Goal: Find contact information: Find contact information

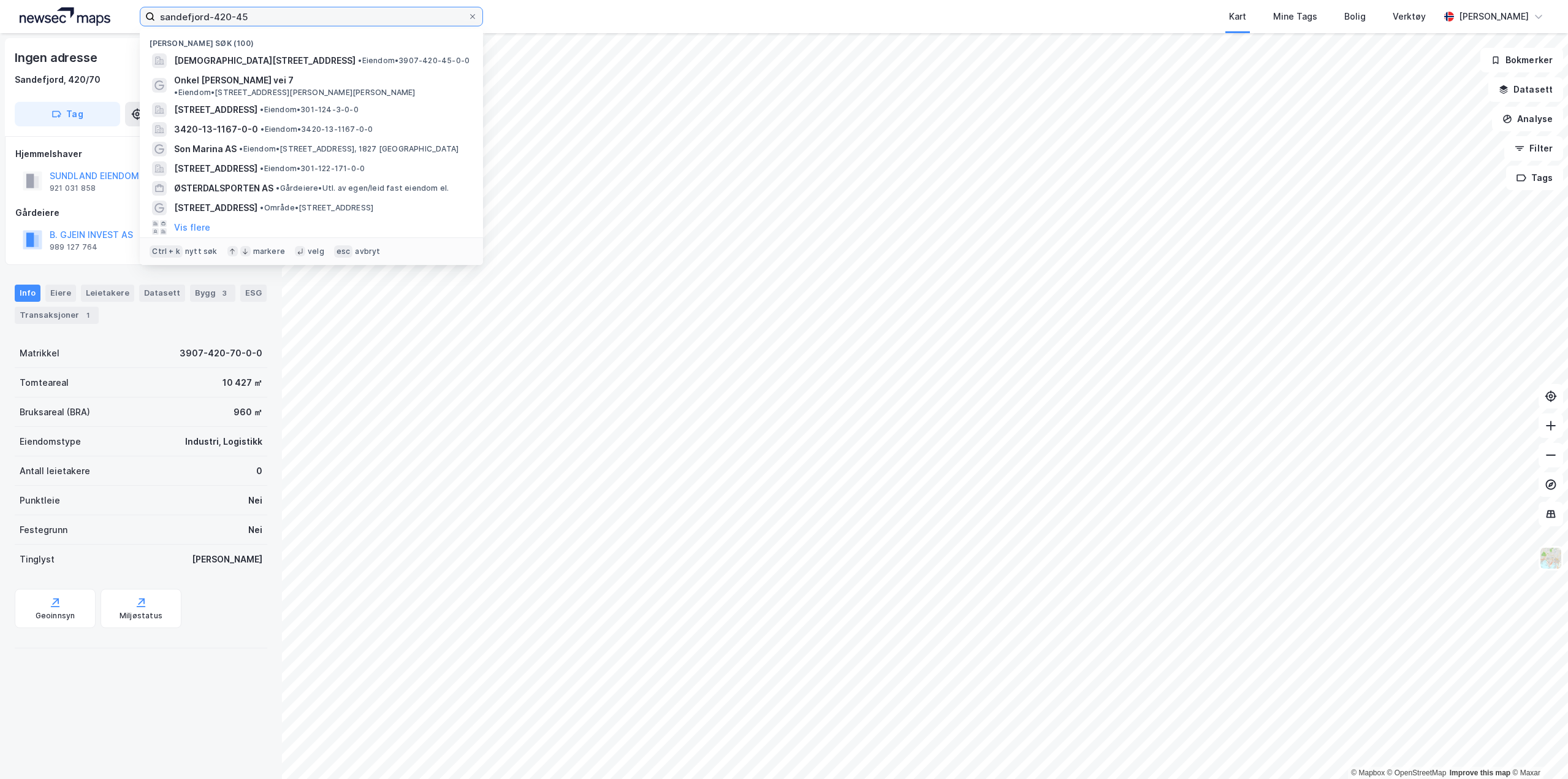
drag, startPoint x: 291, startPoint y: 21, endPoint x: -1, endPoint y: -12, distance: 293.9
click at [0, 0] on html "sandefjord-420-45 Nylige søk (100) [DEMOGRAPHIC_DATA] 1, 3160, [PERSON_NAME], […" at bounding box center [784, 390] width 1568 height 779
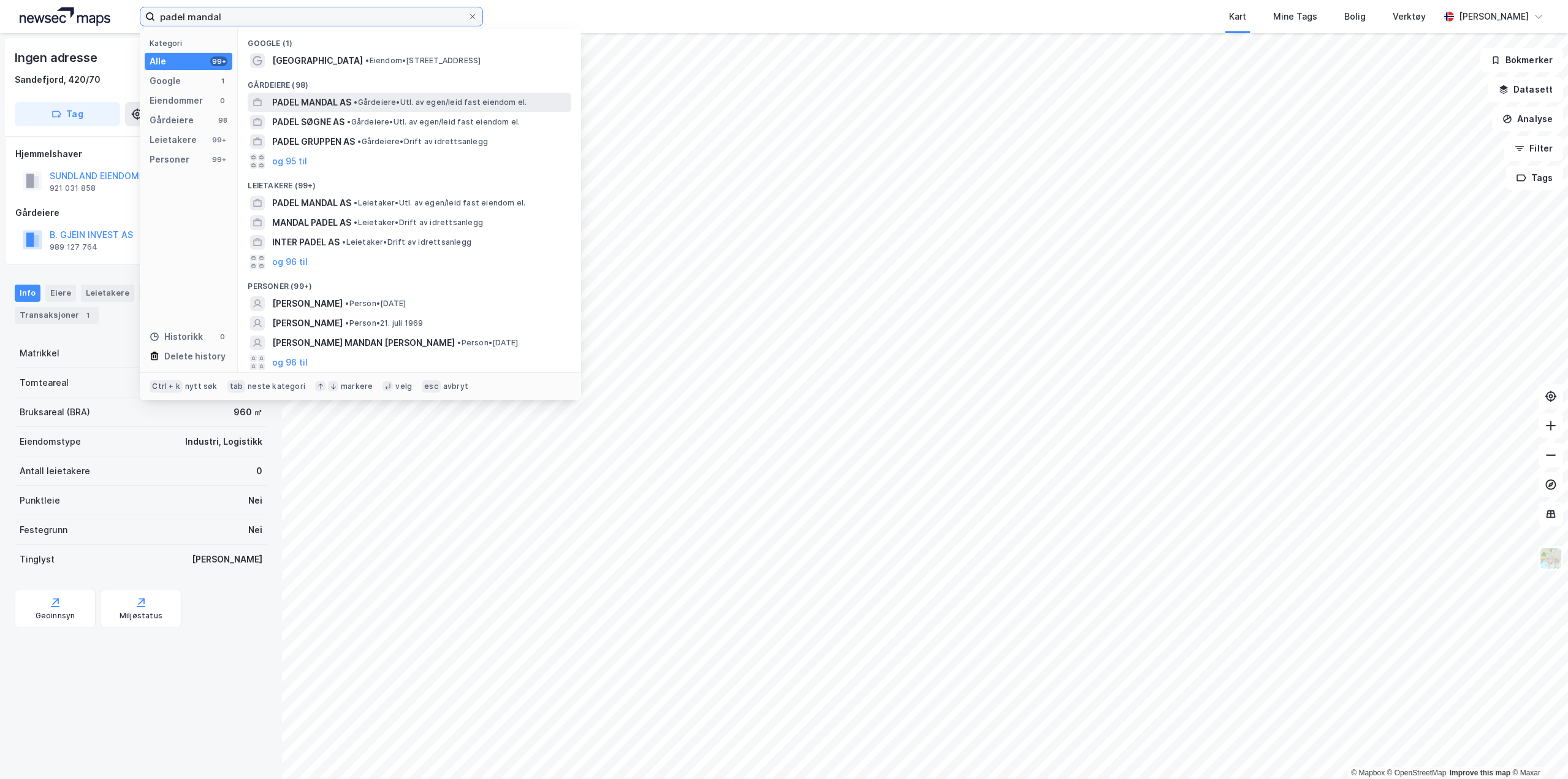
type input "padel mandal"
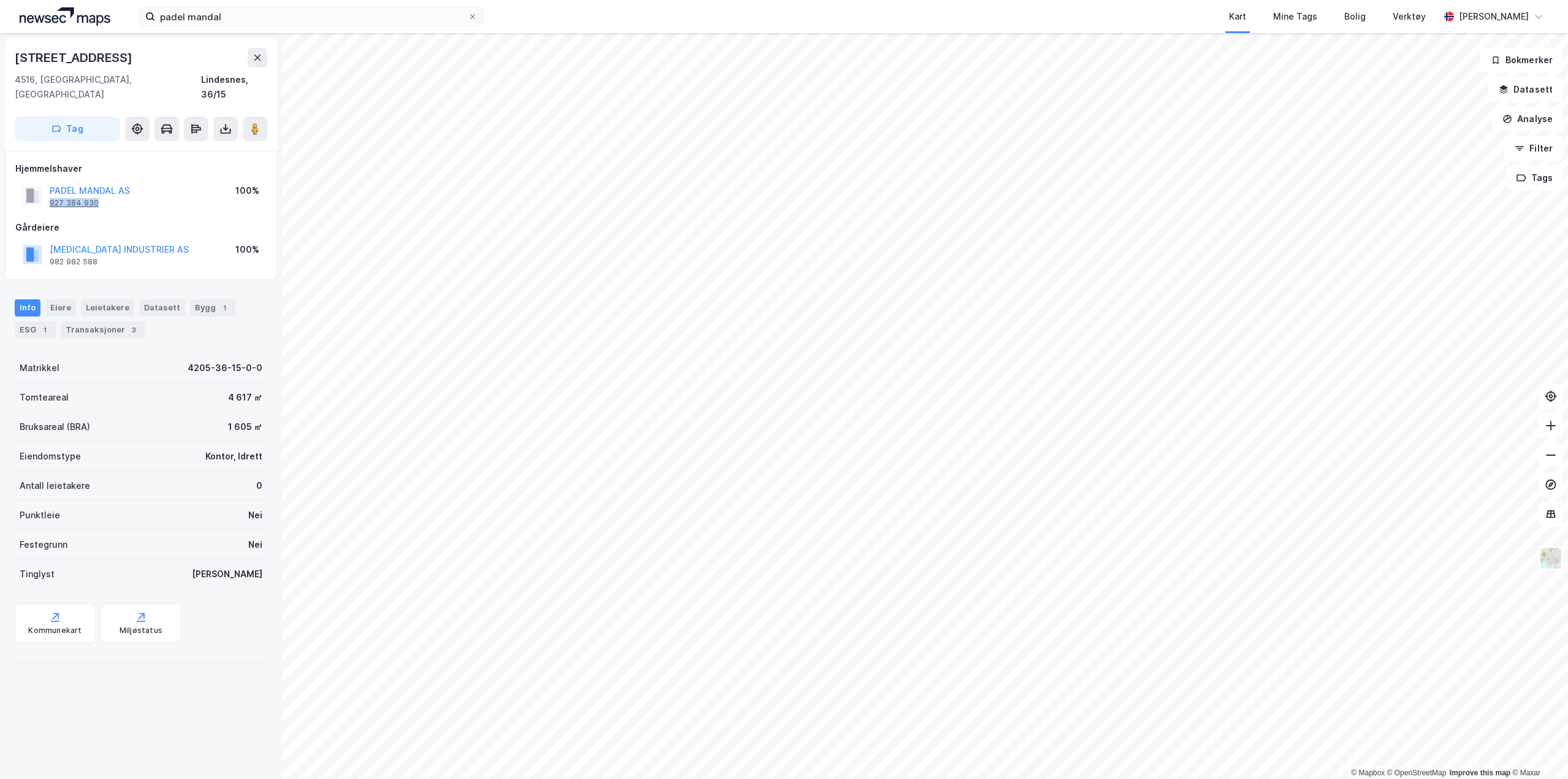
drag, startPoint x: 109, startPoint y: 189, endPoint x: 52, endPoint y: 192, distance: 57.1
click at [50, 193] on div "PADEL MANDAL AS 927 384 930" at bounding box center [90, 196] width 81 height 25
copy div "927 384 930"
